Goal: Transaction & Acquisition: Obtain resource

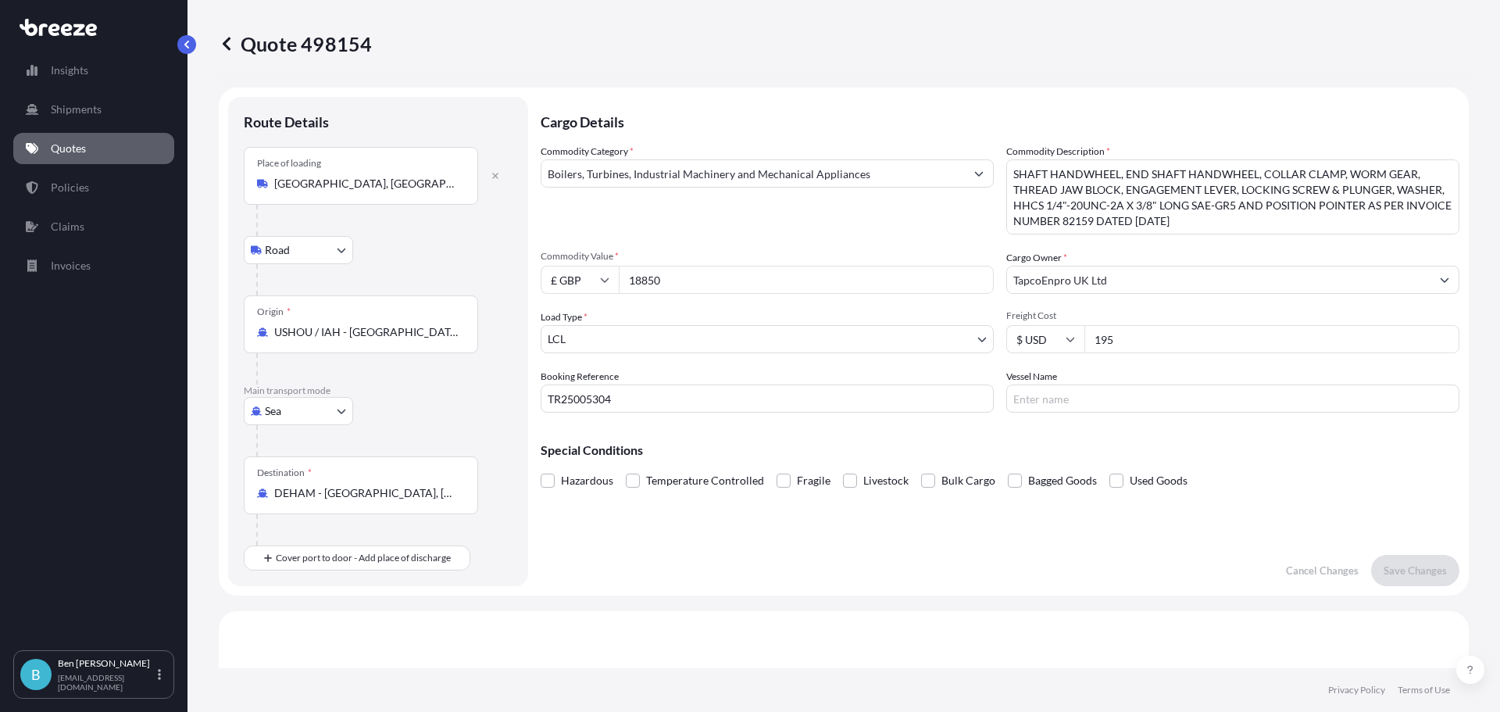
select select "Road"
select select "Sea"
select select "1"
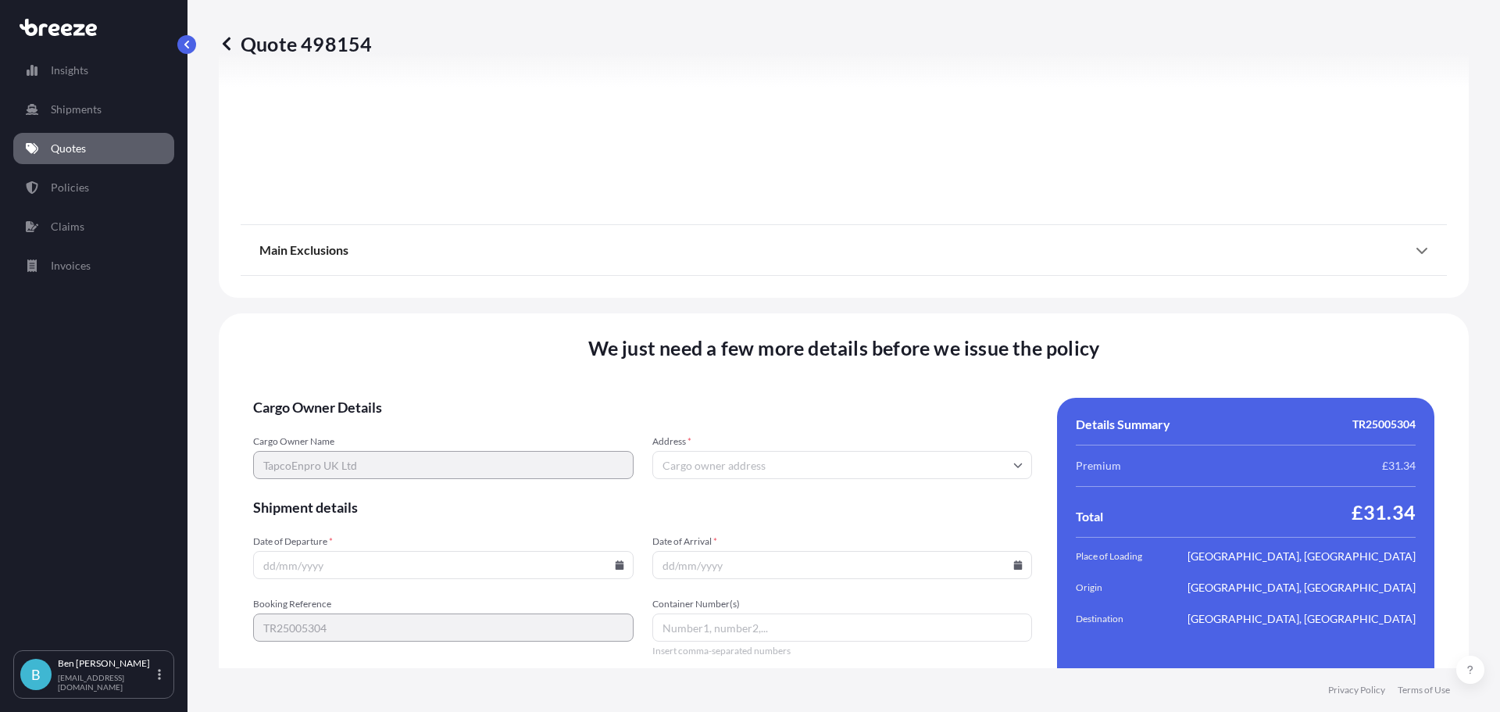
scroll to position [1893, 0]
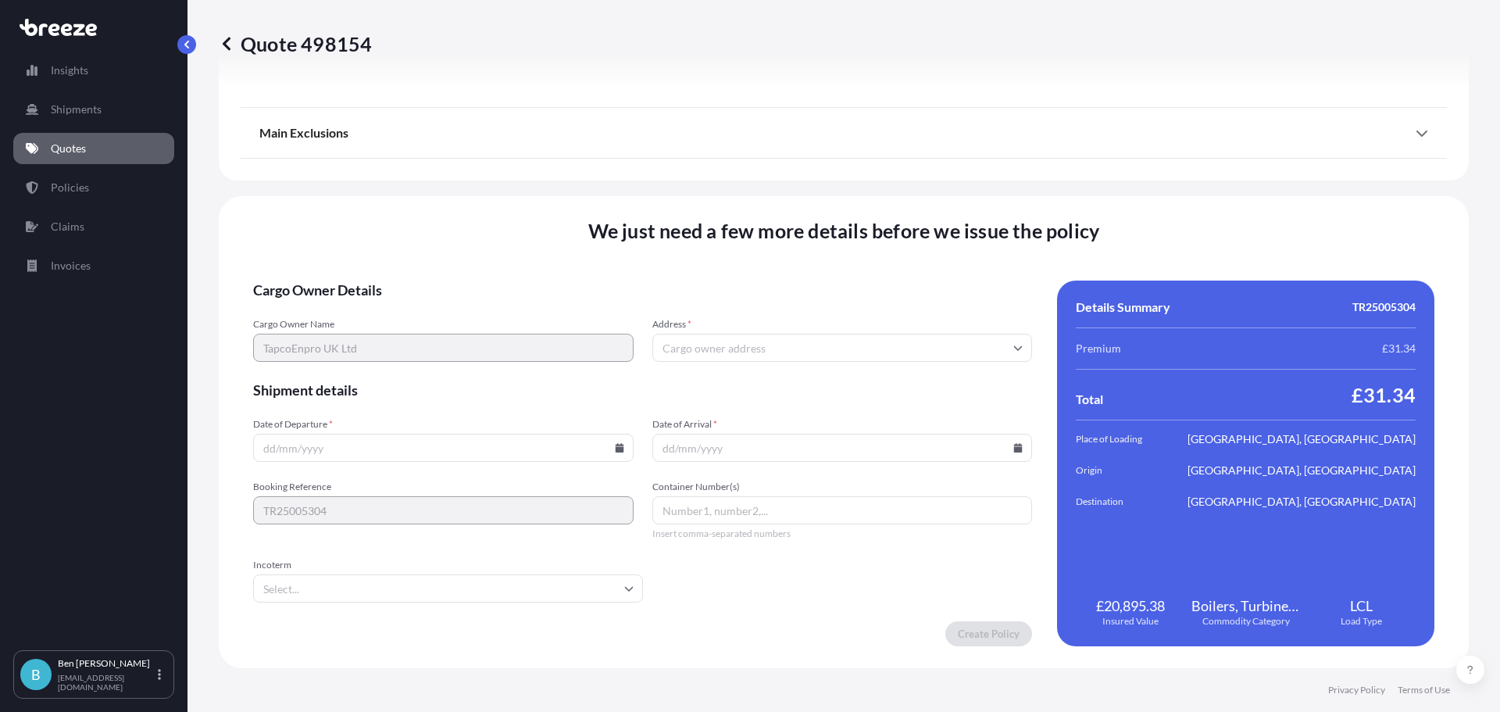
click at [718, 345] on input "Address *" at bounding box center [842, 348] width 380 height 28
click at [685, 349] on input "Address *" at bounding box center [842, 348] width 380 height 28
click at [687, 350] on input "Address *" at bounding box center [842, 348] width 380 height 28
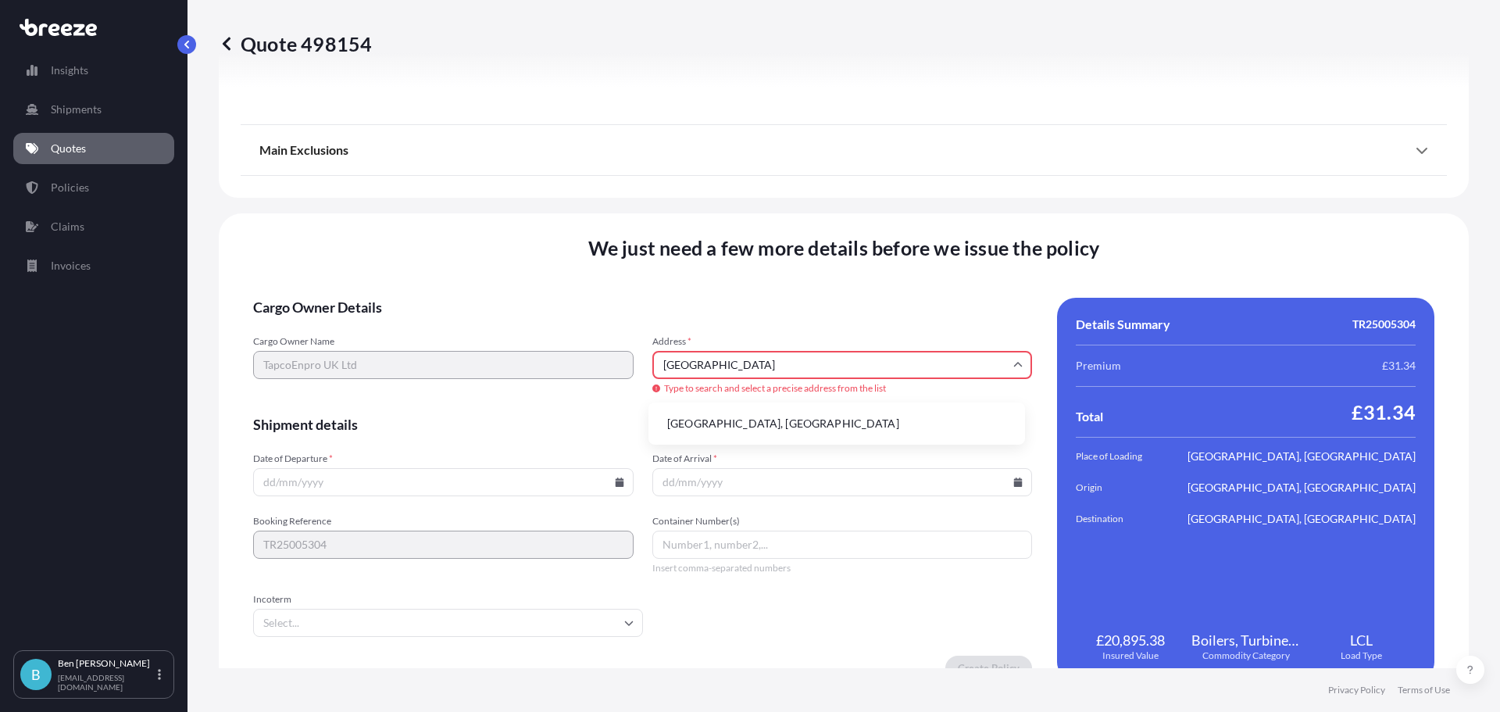
click at [694, 420] on li "[GEOGRAPHIC_DATA], [GEOGRAPHIC_DATA]" at bounding box center [837, 424] width 364 height 30
type input "[STREET_ADDRESS][PERSON_NAME]"
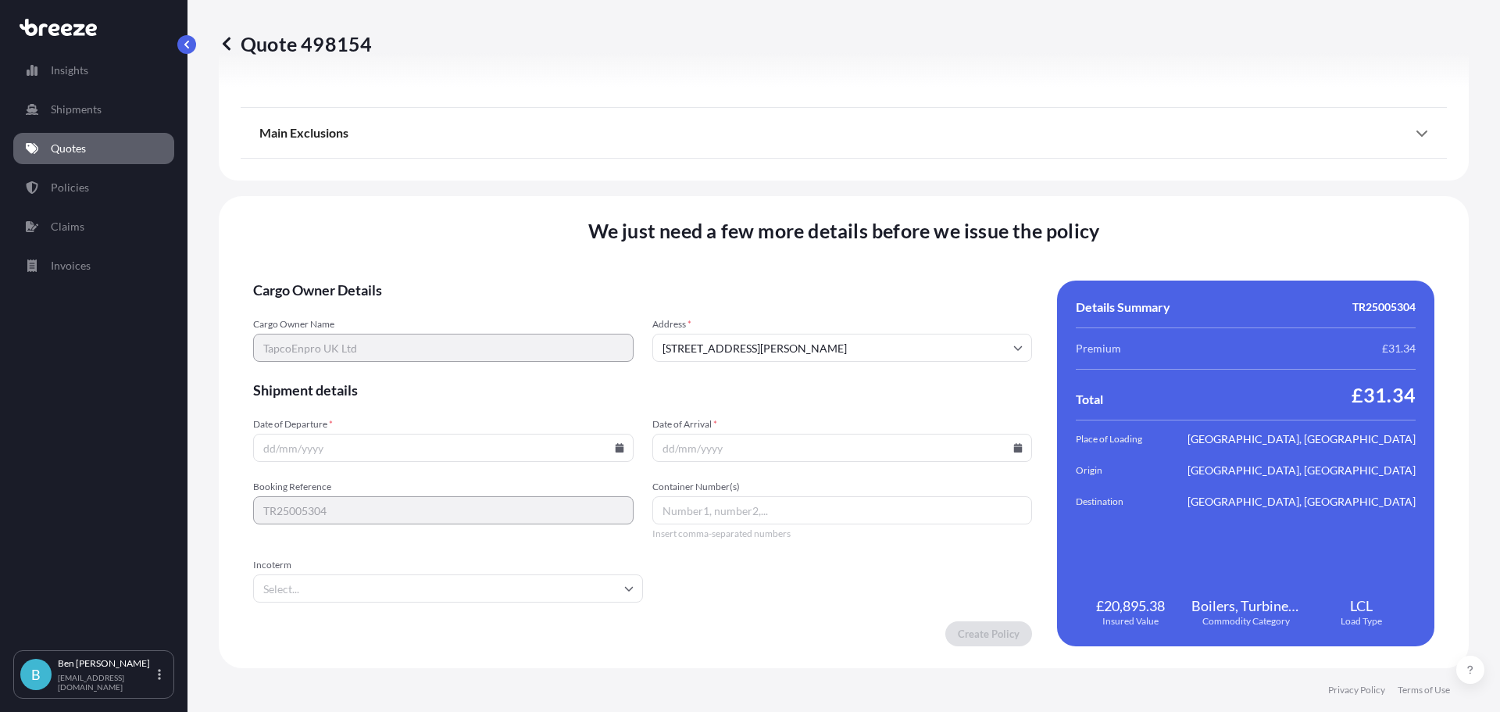
click at [341, 445] on input "Date of Departure *" at bounding box center [443, 448] width 380 height 28
click at [615, 450] on icon at bounding box center [619, 447] width 9 height 9
click at [370, 278] on button "9" at bounding box center [368, 278] width 25 height 25
type input "[DATE]"
click at [740, 458] on input "Date of Arrival *" at bounding box center [842, 448] width 380 height 28
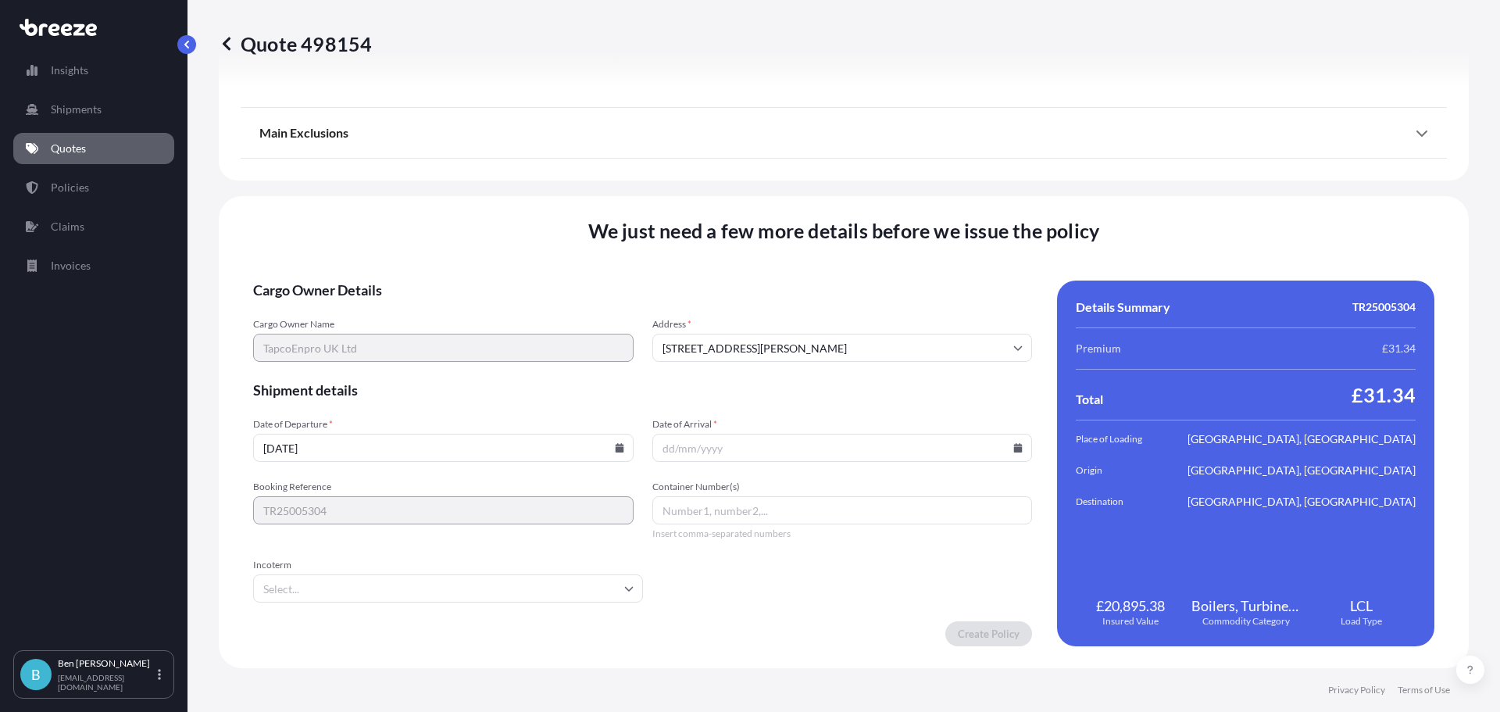
click at [1014, 446] on icon at bounding box center [1017, 447] width 9 height 9
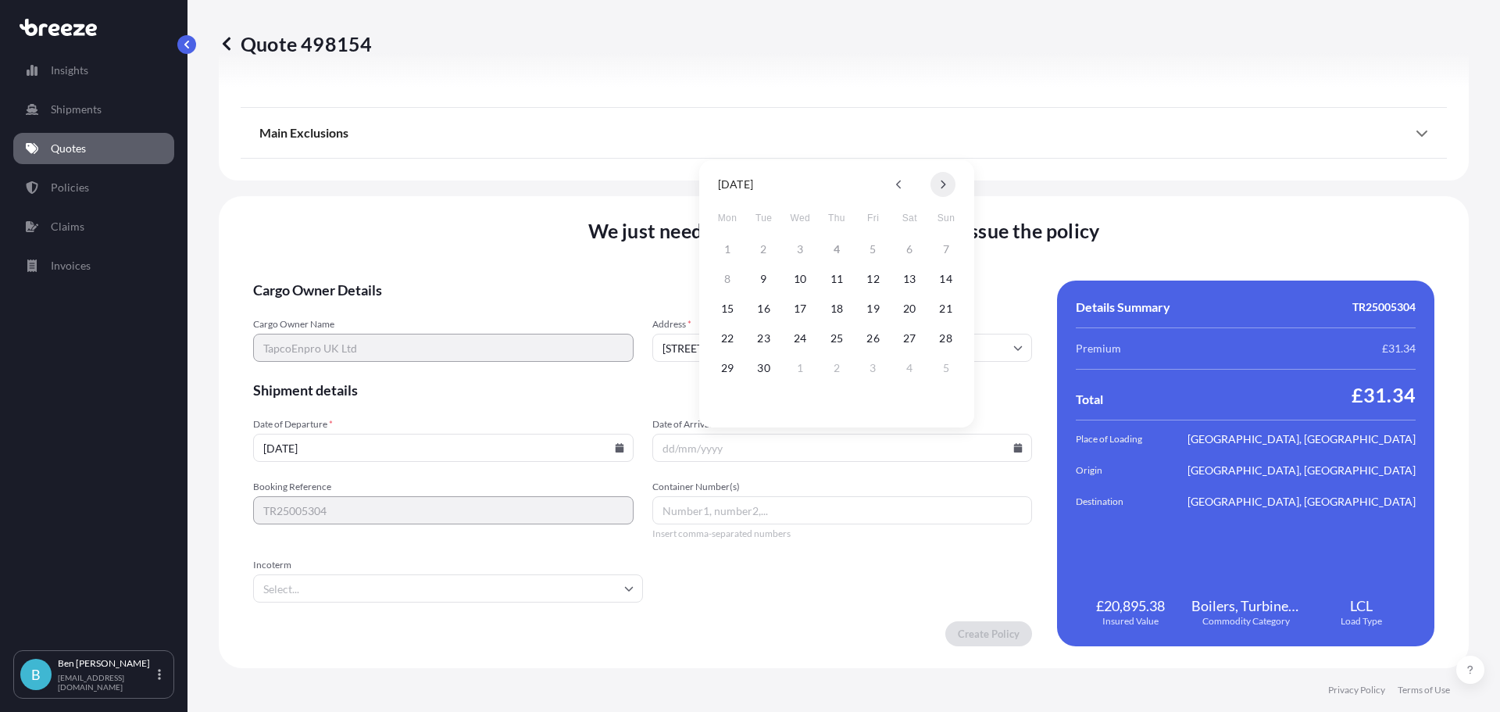
click at [940, 188] on icon at bounding box center [943, 184] width 6 height 9
click at [908, 280] on button "11" at bounding box center [909, 278] width 25 height 25
type input "[DATE]"
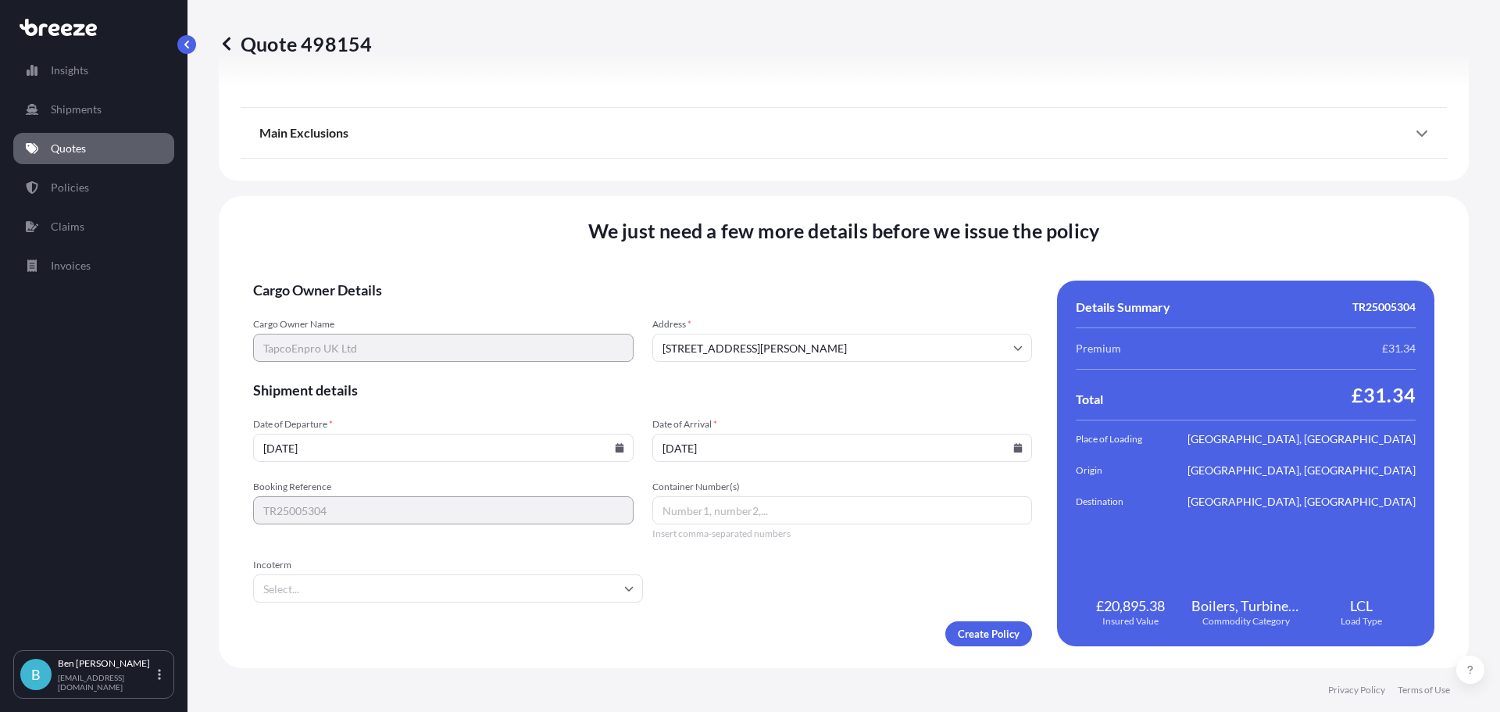
click at [481, 448] on input "[DATE]" at bounding box center [443, 448] width 380 height 28
click at [616, 447] on icon at bounding box center [619, 447] width 9 height 9
click at [370, 310] on button "16" at bounding box center [368, 308] width 25 height 25
type input "[DATE]"
click at [291, 583] on input "Incoterm" at bounding box center [448, 588] width 390 height 28
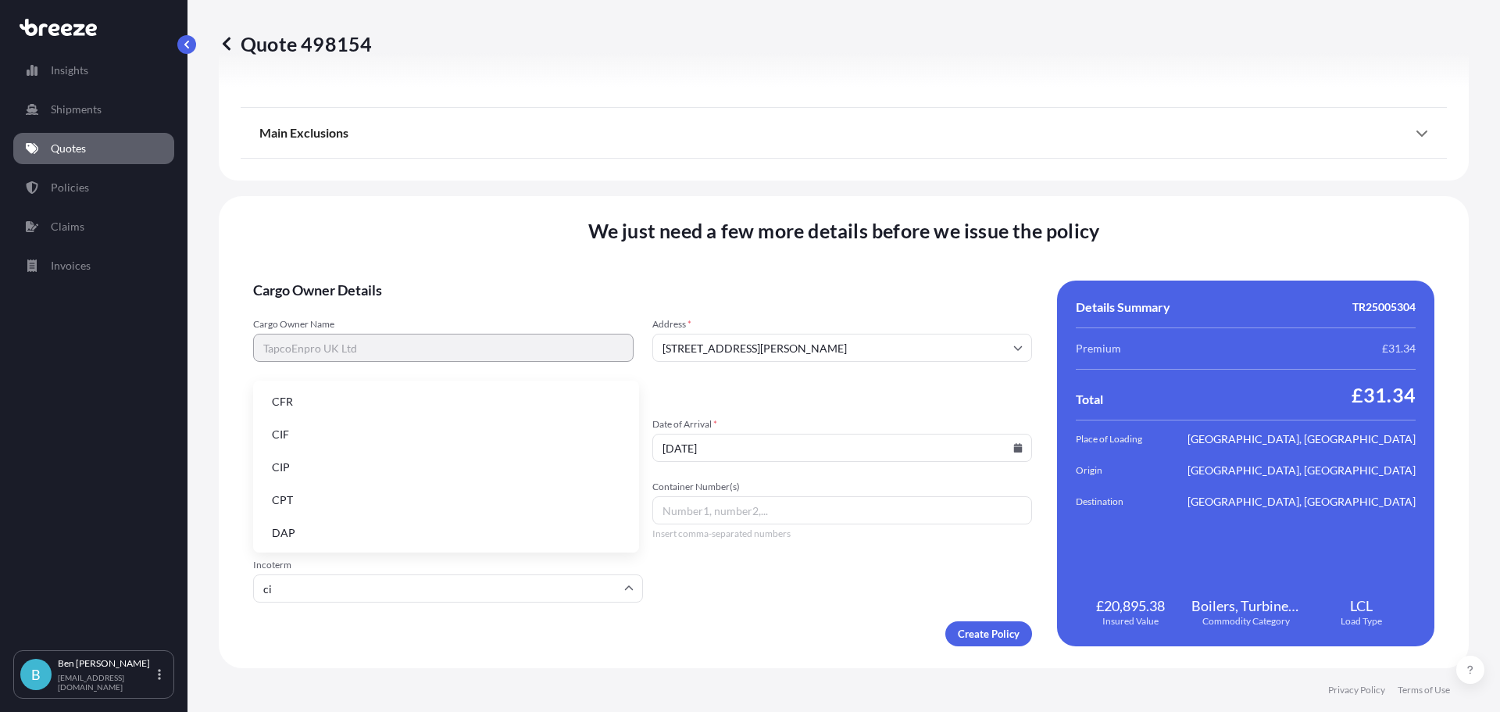
type input "cif"
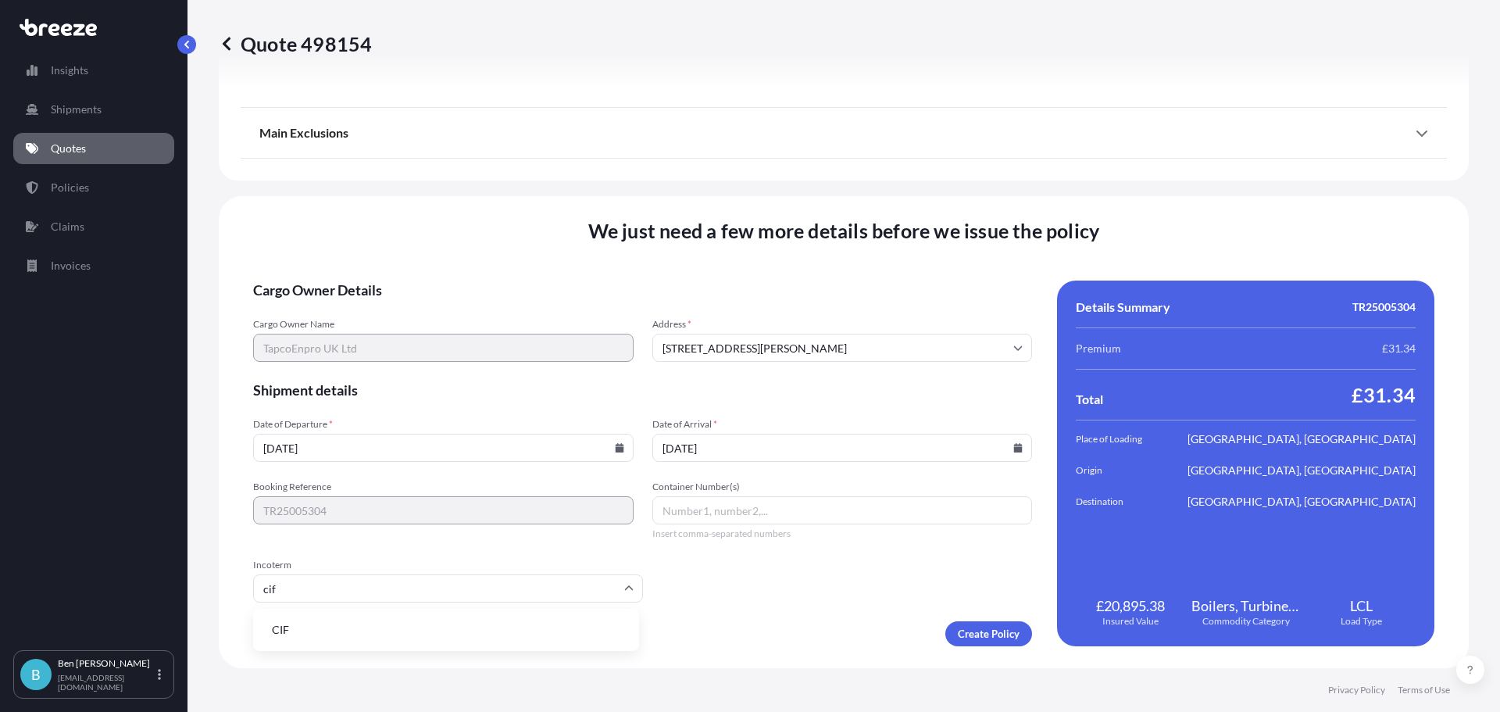
click at [375, 635] on li "CIF" at bounding box center [445, 630] width 373 height 30
click at [738, 509] on input "Container Number(s)" at bounding box center [842, 510] width 380 height 28
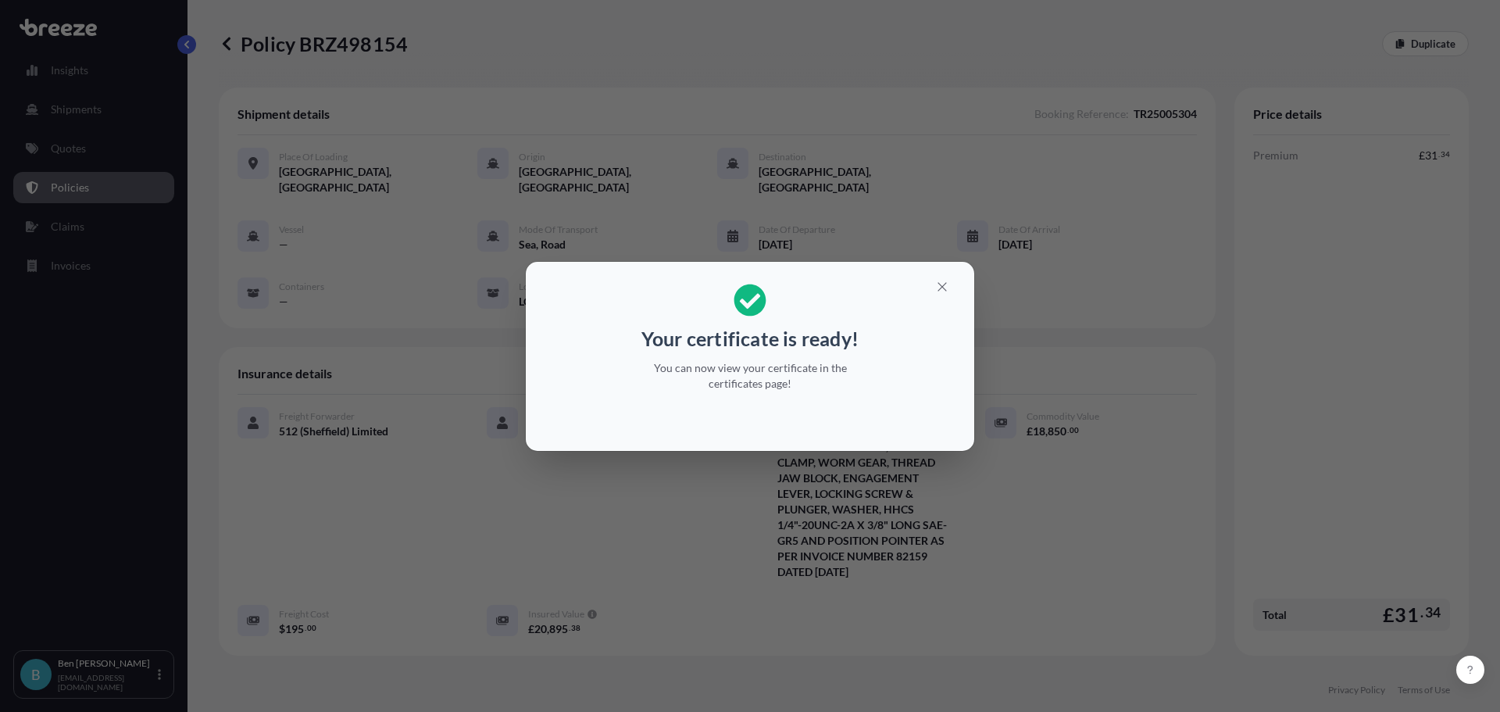
click at [936, 292] on icon "button" at bounding box center [942, 287] width 14 height 14
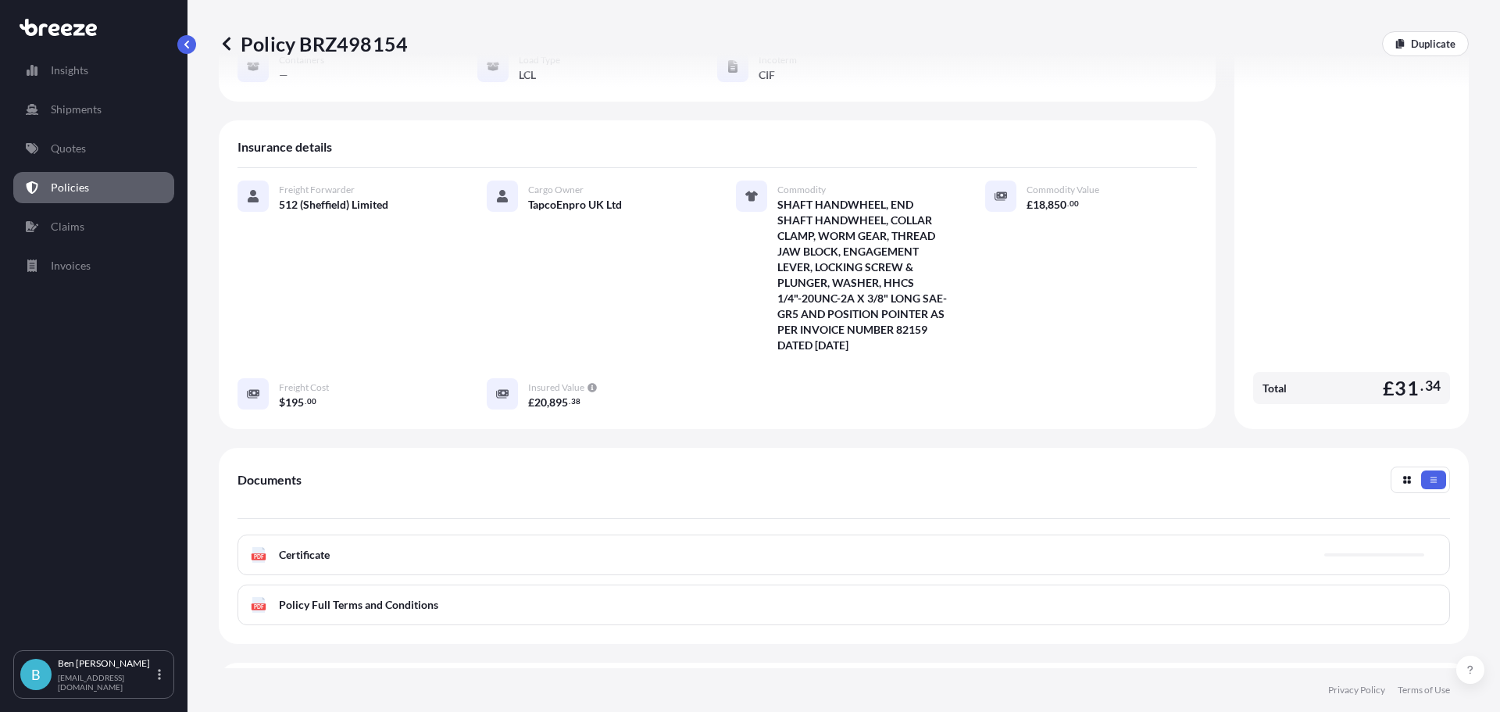
scroll to position [369, 0]
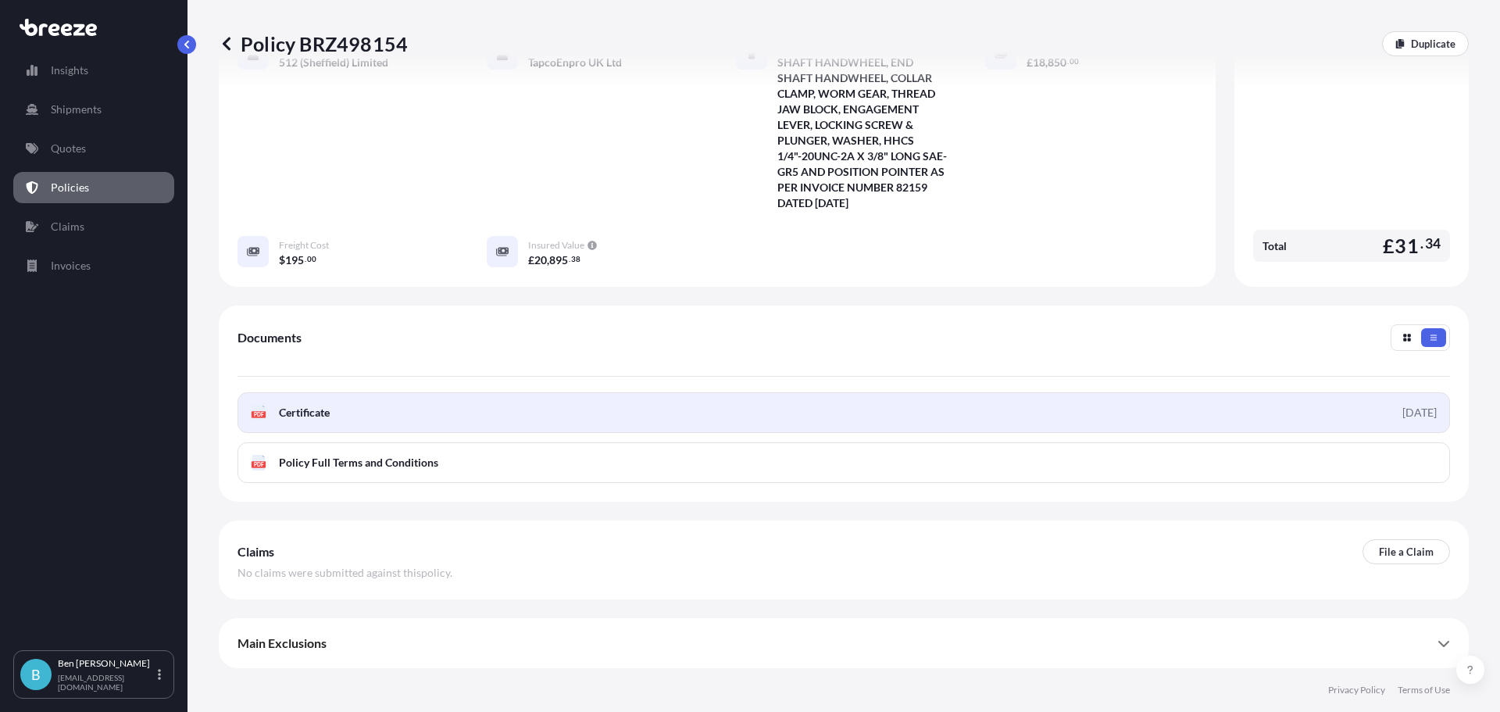
click at [858, 424] on link "PDF Certificate [DATE]" at bounding box center [843, 412] width 1212 height 41
